Goal: Navigation & Orientation: Find specific page/section

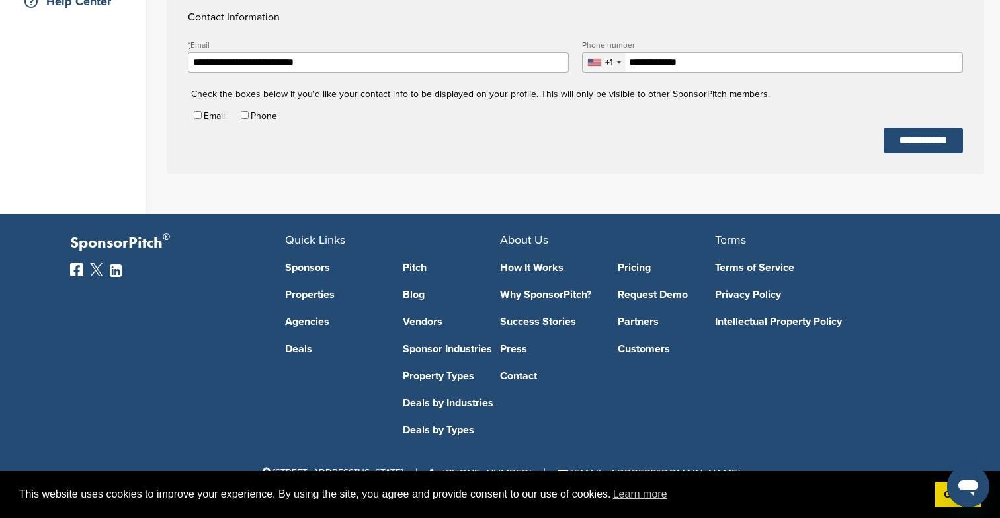
scroll to position [330, 0]
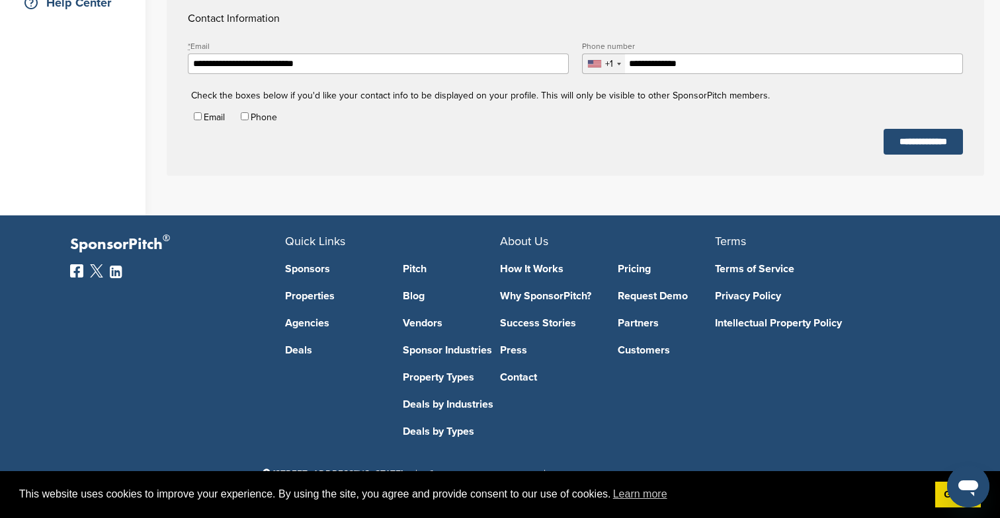
click at [645, 274] on link "Pricing" at bounding box center [667, 269] width 98 height 11
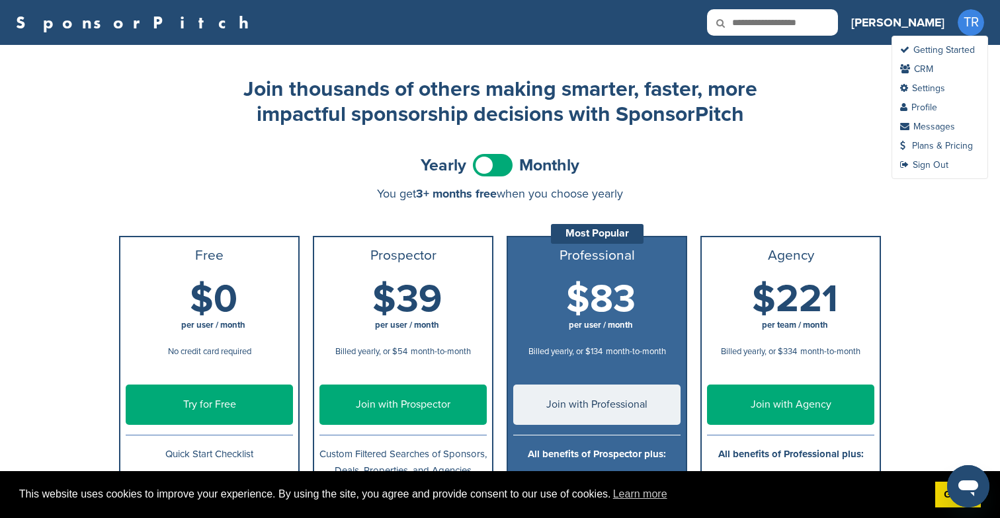
click at [969, 29] on span "TR" at bounding box center [970, 22] width 26 height 26
click at [930, 72] on link "CRM" at bounding box center [916, 68] width 33 height 11
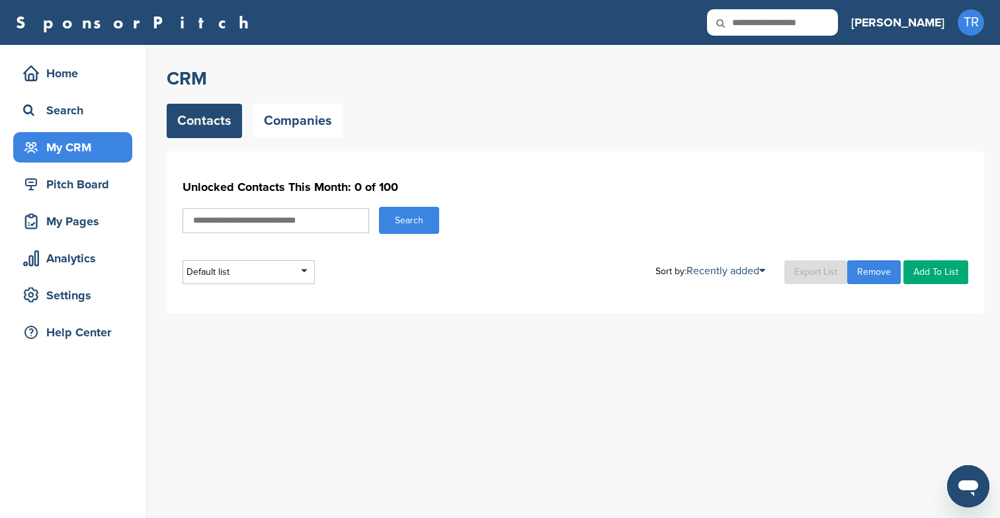
click at [924, 69] on h2 "CRM" at bounding box center [575, 79] width 817 height 24
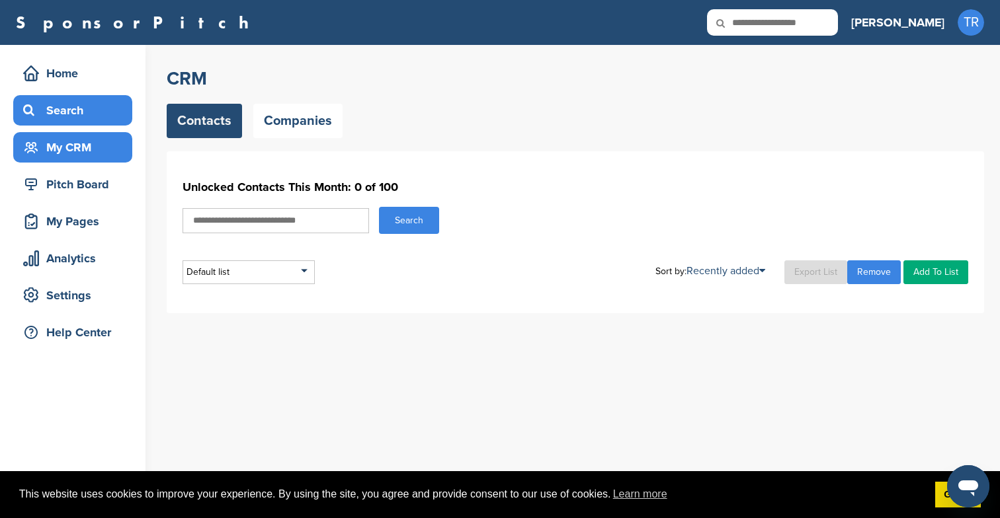
click at [64, 112] on div "Search" at bounding box center [76, 111] width 112 height 24
